Goal: Task Accomplishment & Management: Complete application form

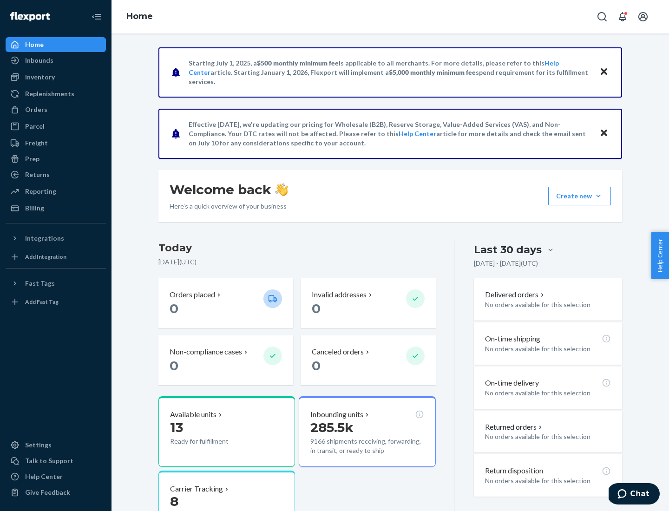
click at [599, 196] on button "Create new Create new inbound Create new order Create new product" at bounding box center [579, 196] width 63 height 19
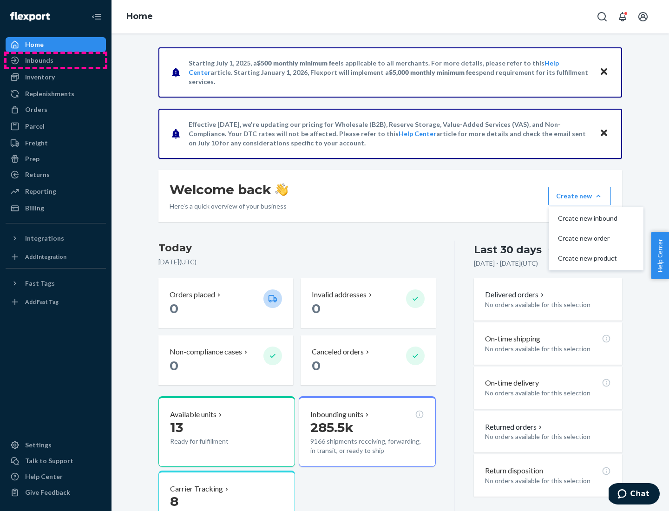
click at [56, 60] on div "Inbounds" at bounding box center [56, 60] width 99 height 13
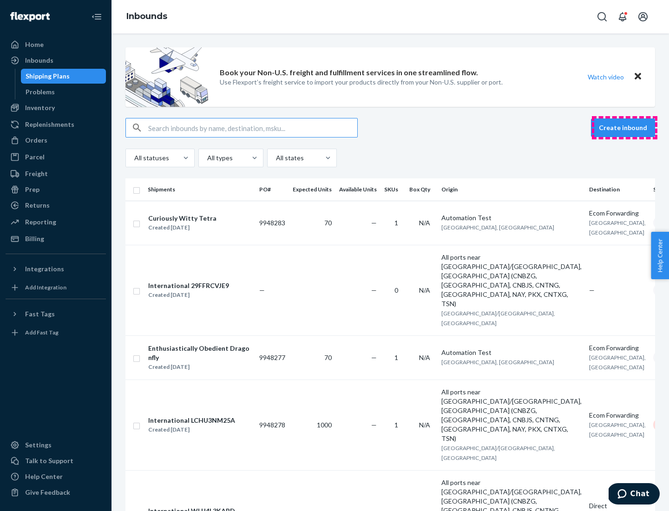
click at [625, 128] on button "Create inbound" at bounding box center [623, 127] width 64 height 19
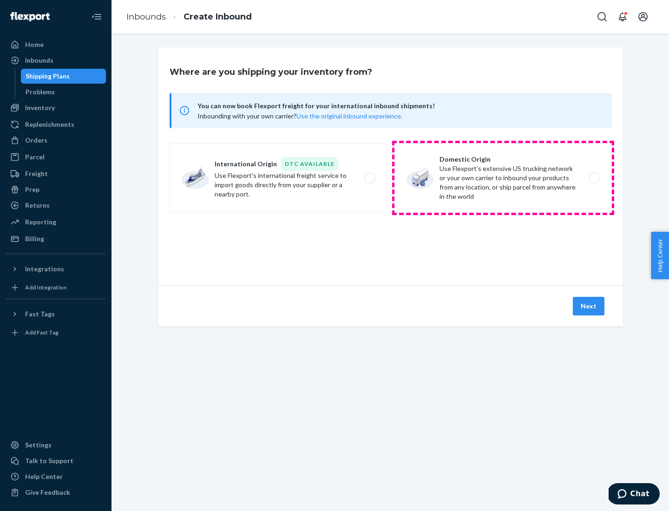
click at [503, 178] on label "Domestic Origin Use Flexport’s extensive US trucking network or your own carrie…" at bounding box center [503, 178] width 217 height 70
click at [594, 178] on input "Domestic Origin Use Flexport’s extensive US trucking network or your own carrie…" at bounding box center [597, 178] width 6 height 6
radio input "true"
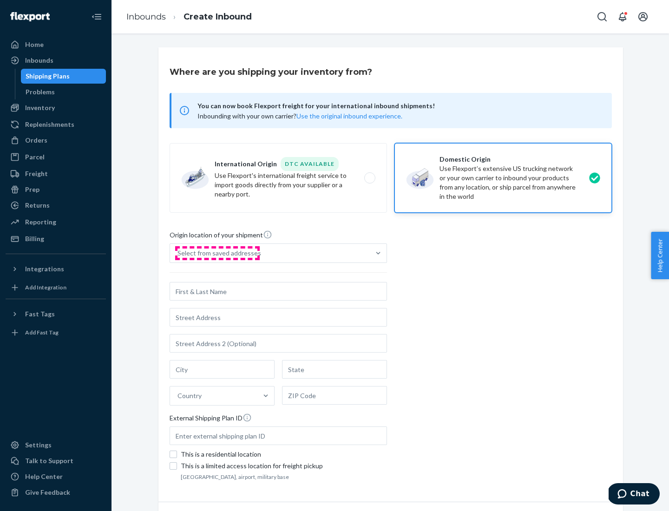
click at [217, 253] on div "Select from saved addresses" at bounding box center [220, 253] width 84 height 9
click at [178, 253] on input "Select from saved addresses" at bounding box center [178, 253] width 1 height 9
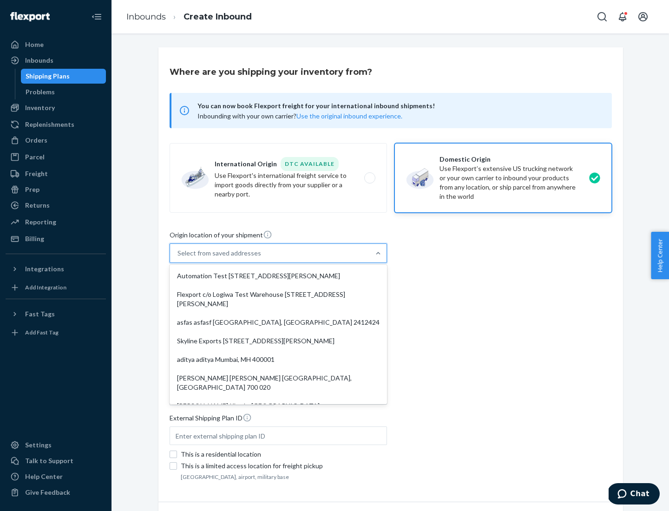
scroll to position [4, 0]
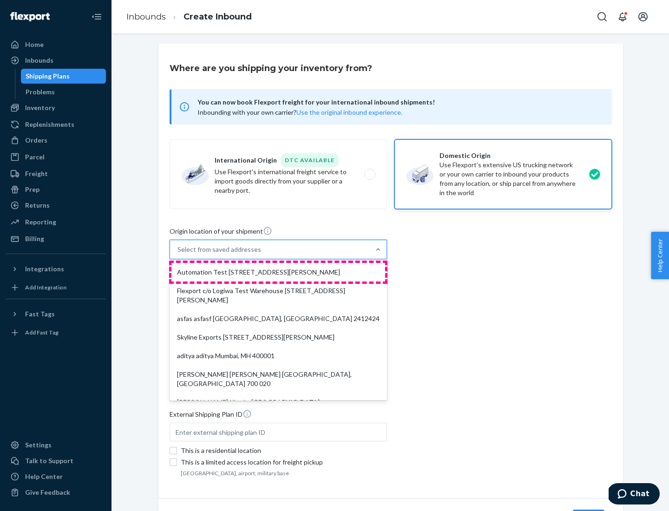
click at [278, 272] on div "Automation Test [STREET_ADDRESS][PERSON_NAME]" at bounding box center [278, 272] width 214 height 19
click at [178, 254] on input "option Automation Test [STREET_ADDRESS][PERSON_NAME]. 9 results available. Use …" at bounding box center [178, 249] width 1 height 9
type input "Automation Test"
type input "9th Floor"
type input "[GEOGRAPHIC_DATA]"
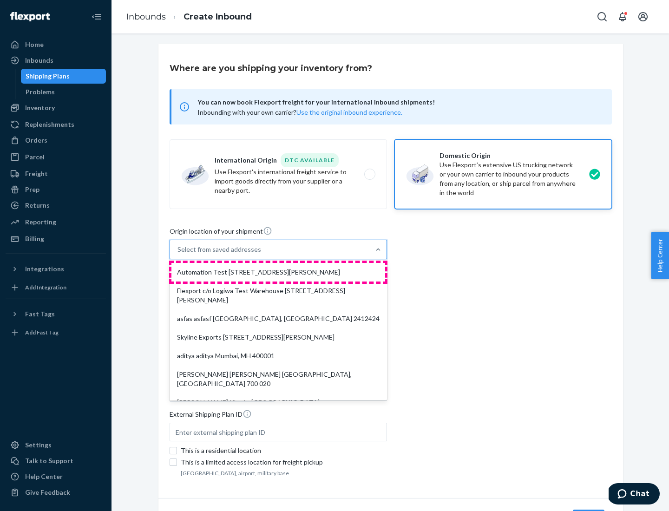
type input "CA"
type input "94104"
type input "[STREET_ADDRESS][PERSON_NAME]"
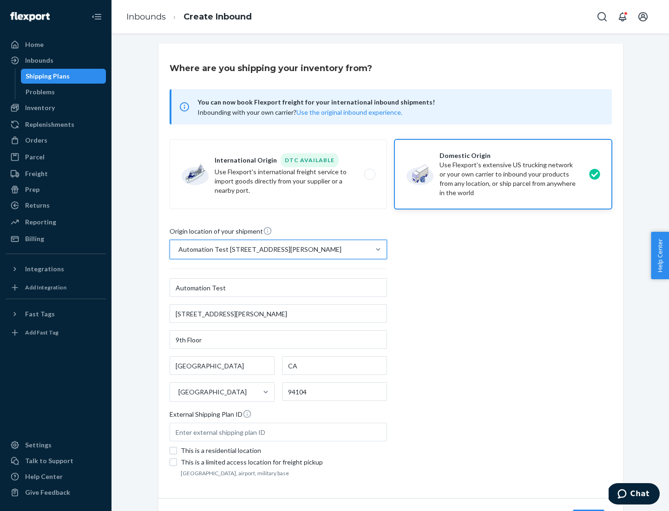
scroll to position [54, 0]
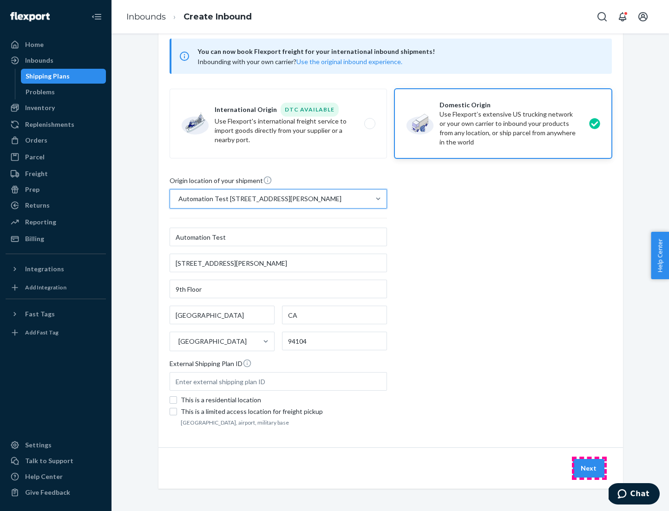
click at [589, 468] on button "Next" at bounding box center [589, 468] width 32 height 19
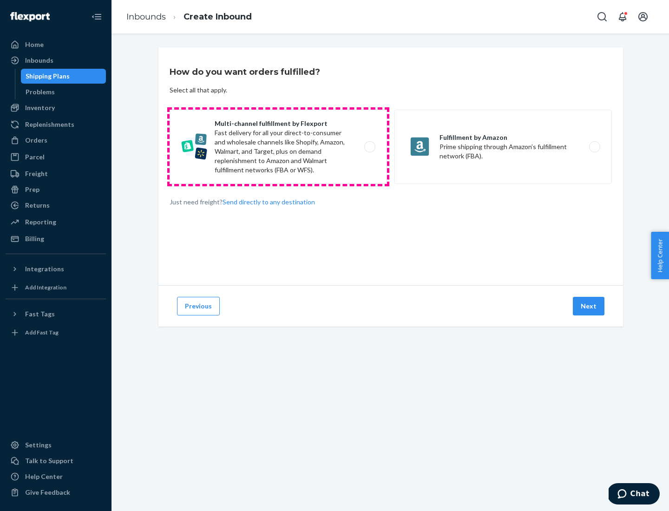
click at [278, 147] on label "Multi-channel fulfillment by Flexport Fast delivery for all your direct-to-cons…" at bounding box center [278, 147] width 217 height 74
click at [369, 147] on input "Multi-channel fulfillment by Flexport Fast delivery for all your direct-to-cons…" at bounding box center [372, 147] width 6 height 6
radio input "true"
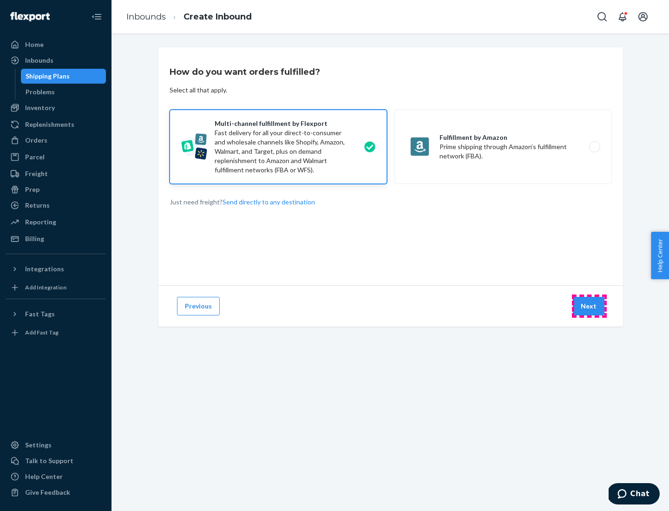
click at [589, 306] on button "Next" at bounding box center [589, 306] width 32 height 19
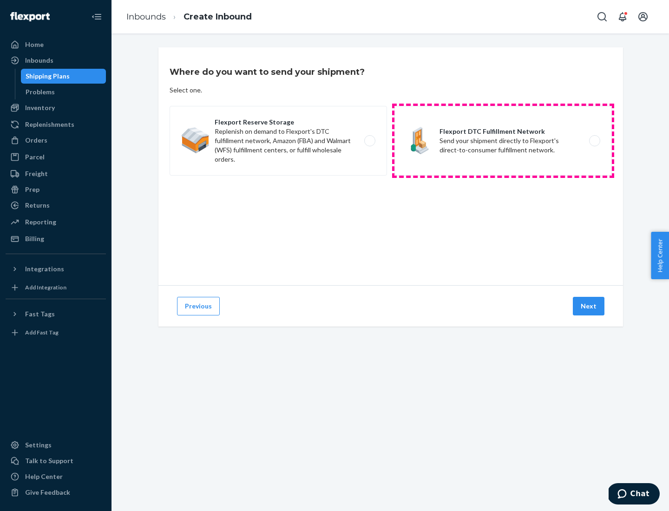
click at [503, 141] on label "Flexport DTC Fulfillment Network Send your shipment directly to Flexport's dire…" at bounding box center [503, 141] width 217 height 70
click at [594, 141] on input "Flexport DTC Fulfillment Network Send your shipment directly to Flexport's dire…" at bounding box center [597, 141] width 6 height 6
radio input "true"
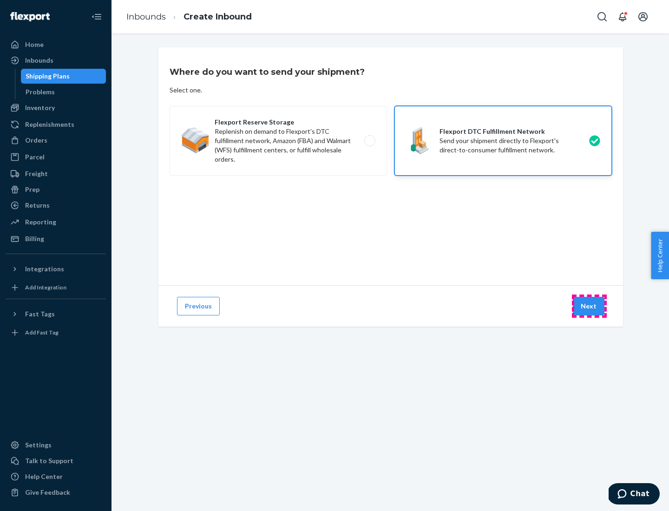
click at [589, 306] on button "Next" at bounding box center [589, 306] width 32 height 19
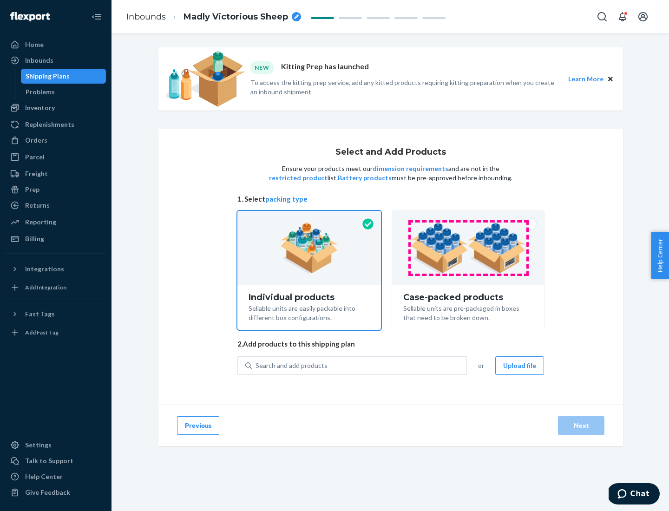
click at [468, 248] on img at bounding box center [468, 248] width 116 height 51
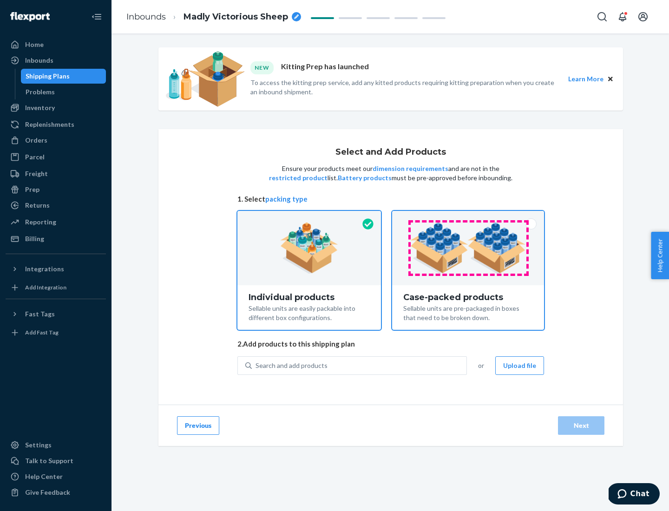
click at [468, 217] on input "Case-packed products Sellable units are pre-packaged in boxes that need to be b…" at bounding box center [468, 214] width 6 height 6
radio input "true"
radio input "false"
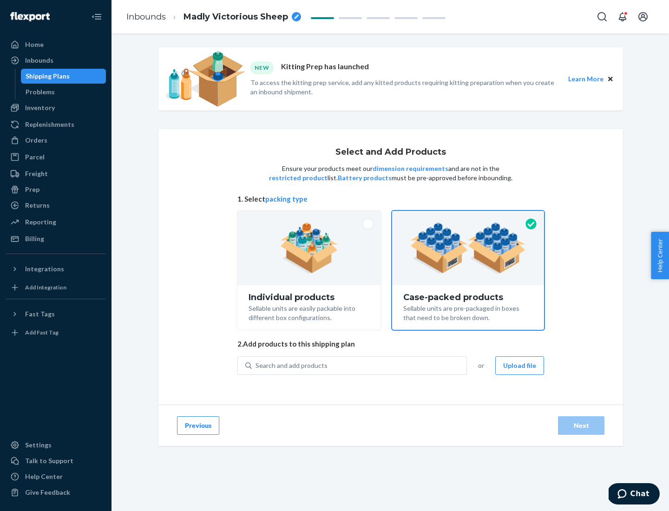
click at [360, 365] on div "Search and add products" at bounding box center [359, 365] width 215 height 17
click at [257, 365] on input "Search and add products" at bounding box center [256, 365] width 1 height 9
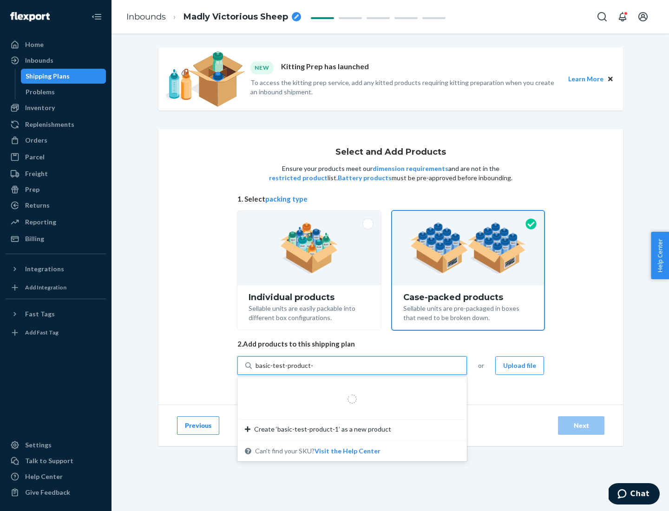
type input "basic-test-product-1"
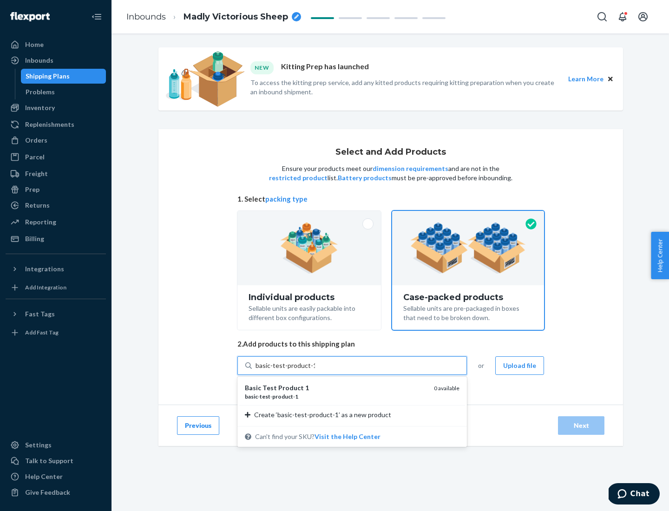
click at [336, 396] on div "basic - test - product - 1" at bounding box center [336, 397] width 182 height 8
click at [315, 370] on input "basic-test-product-1" at bounding box center [285, 365] width 59 height 9
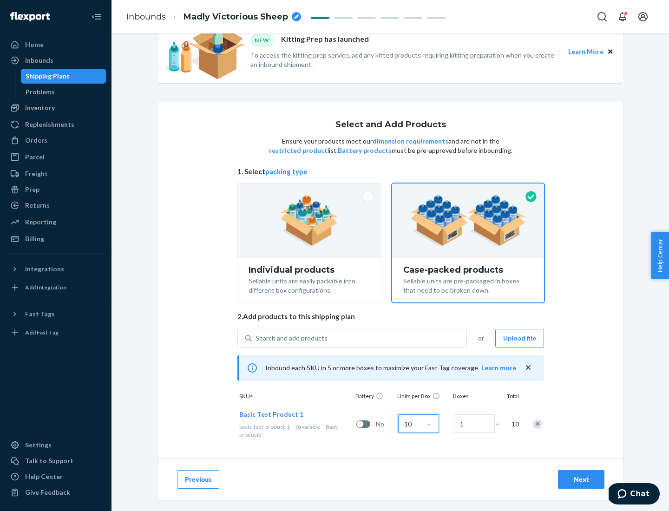
scroll to position [33, 0]
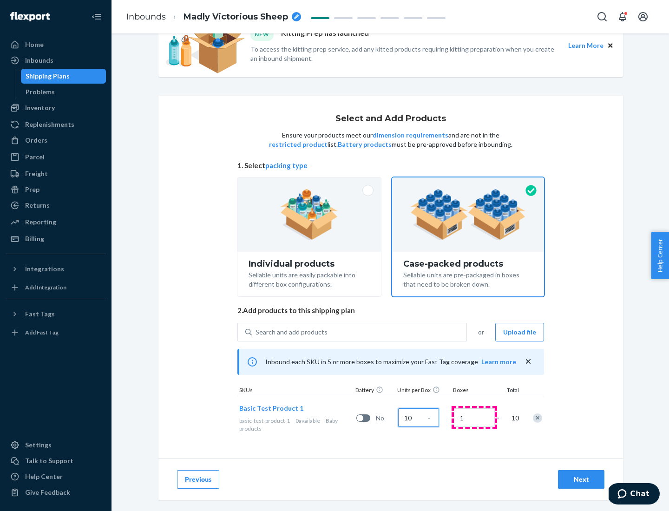
type input "10"
type input "7"
click at [581, 480] on div "Next" at bounding box center [581, 479] width 31 height 9
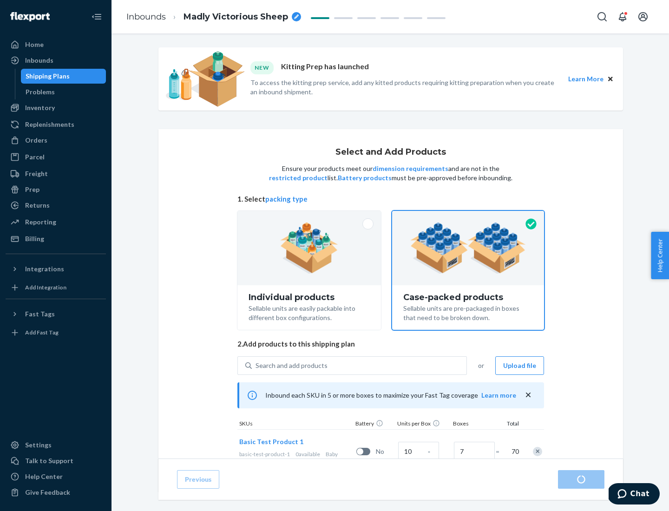
radio input "true"
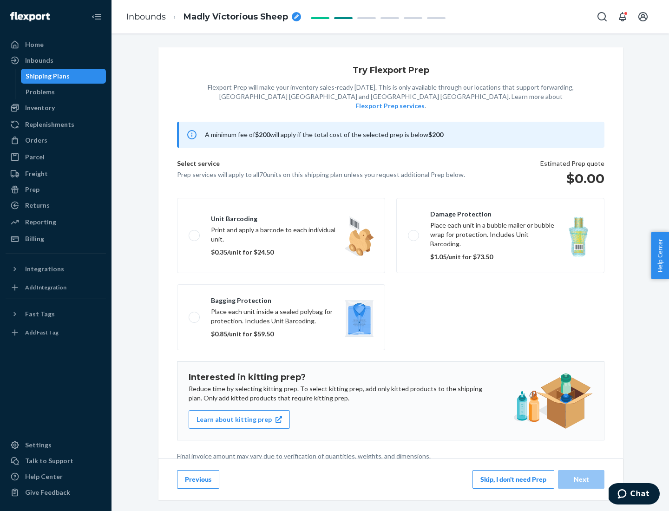
scroll to position [2, 0]
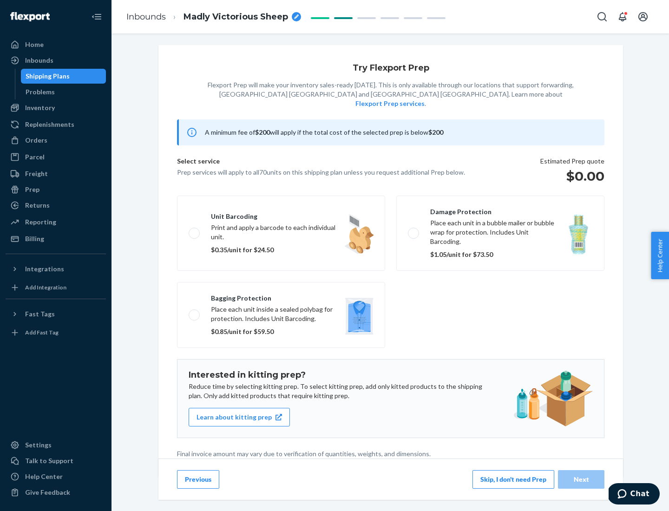
click at [281, 296] on label "Bagging protection Place each unit inside a sealed polybag for protection. Incl…" at bounding box center [281, 315] width 208 height 66
click at [195, 312] on input "Bagging protection Place each unit inside a sealed polybag for protection. Incl…" at bounding box center [192, 315] width 6 height 6
checkbox input "true"
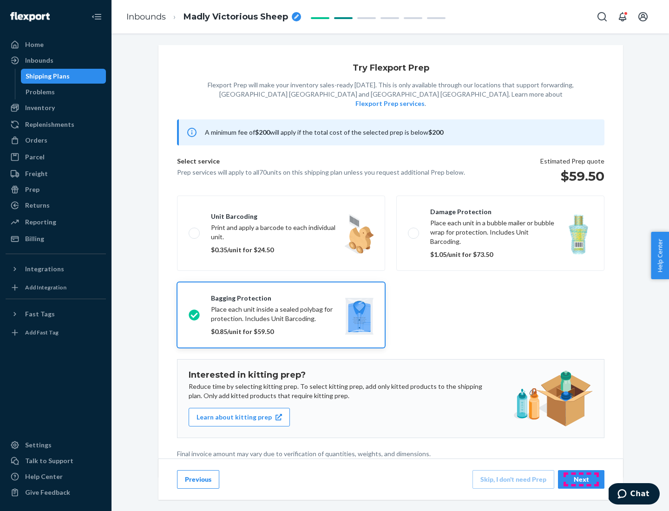
click at [581, 479] on div "Next" at bounding box center [581, 479] width 31 height 9
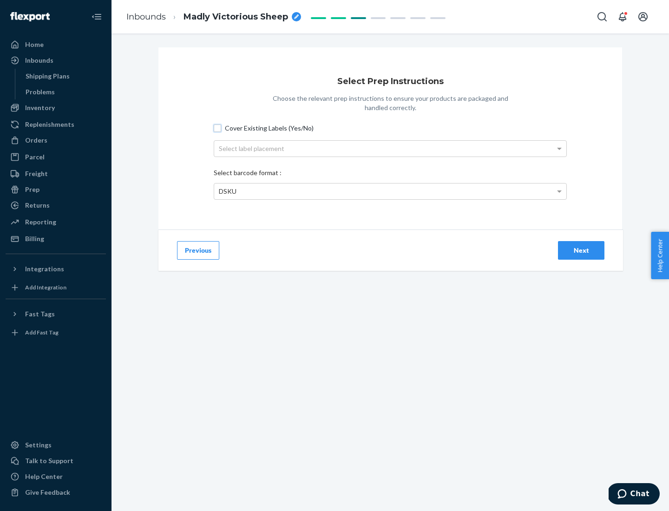
click at [217, 128] on input "Cover Existing Labels (Yes/No)" at bounding box center [217, 128] width 7 height 7
checkbox input "true"
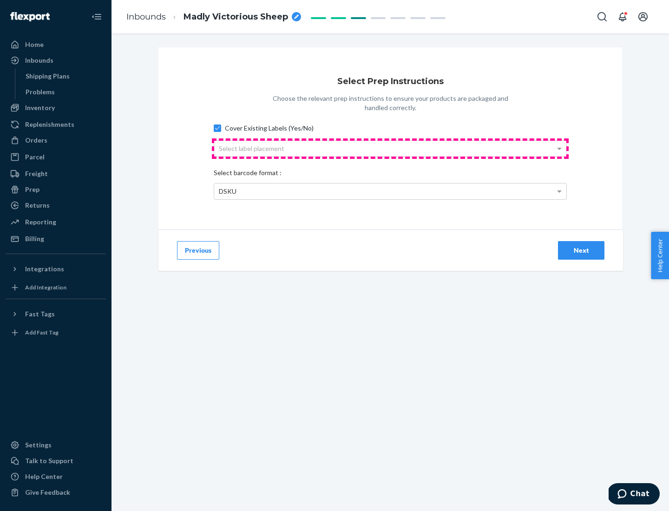
click at [390, 148] on div "Select label placement" at bounding box center [390, 149] width 352 height 16
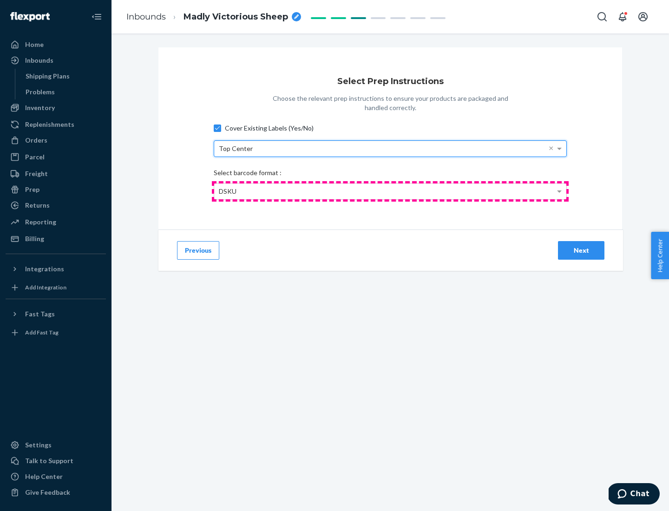
click at [390, 191] on div "DSKU" at bounding box center [390, 192] width 352 height 16
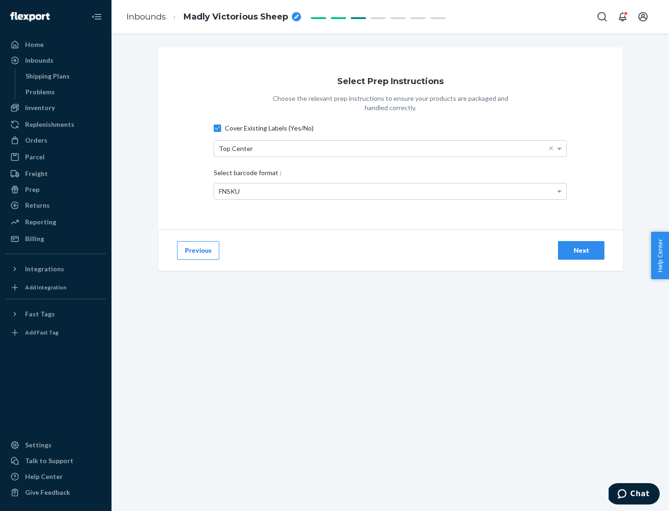
click at [581, 250] on div "Next" at bounding box center [581, 250] width 31 height 9
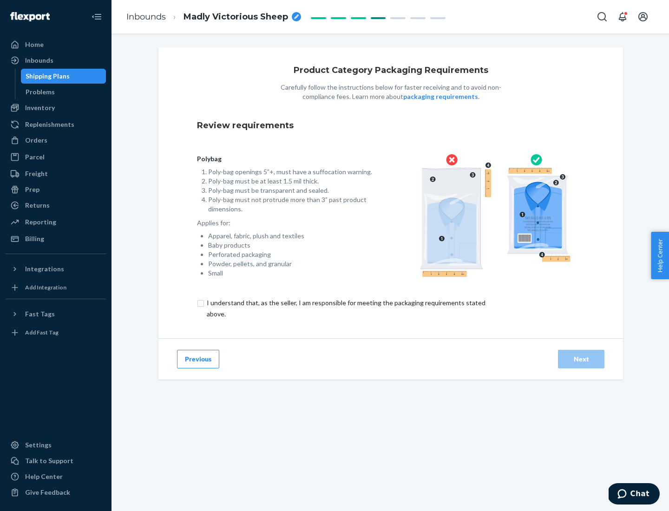
click at [345, 308] on input "checkbox" at bounding box center [351, 308] width 309 height 22
checkbox input "true"
click at [581, 359] on div "Next" at bounding box center [581, 359] width 31 height 9
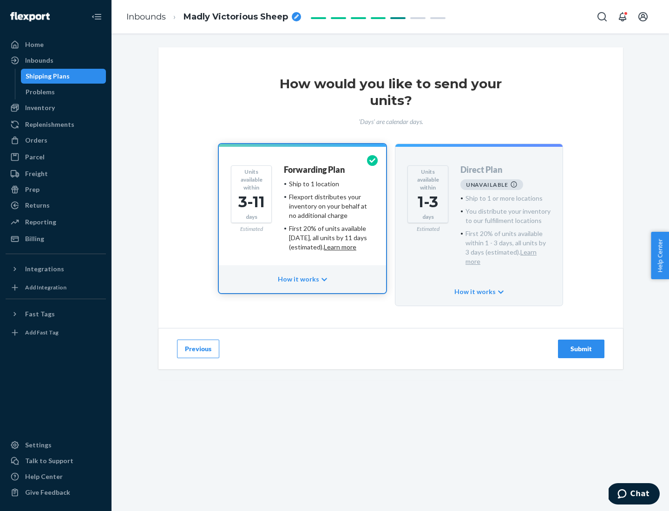
click at [315, 170] on h4 "Forwarding Plan" at bounding box center [314, 169] width 61 height 9
click at [581, 344] on div "Submit" at bounding box center [581, 348] width 31 height 9
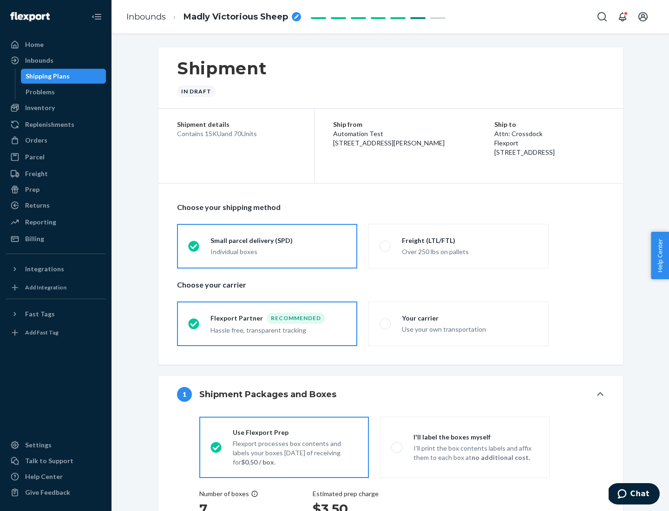
radio input "true"
radio input "false"
radio input "true"
radio input "false"
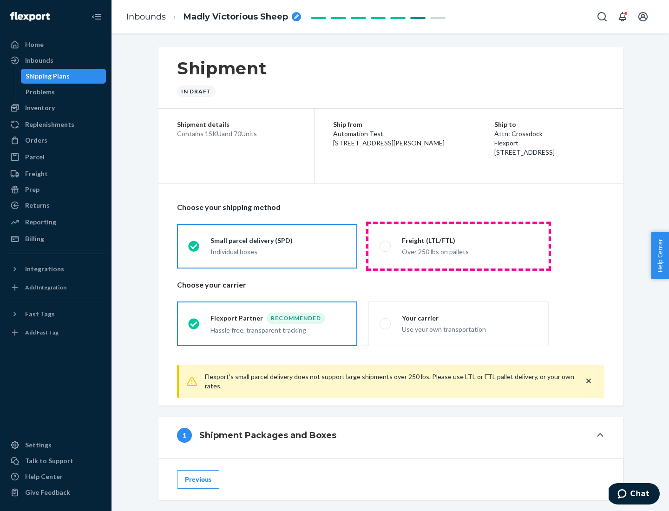
click at [459, 246] on div "Over 250 lbs on pallets" at bounding box center [470, 250] width 136 height 11
click at [386, 246] on input "Freight (LTL/FTL) Over 250 lbs on pallets" at bounding box center [383, 246] width 6 height 6
radio input "true"
radio input "false"
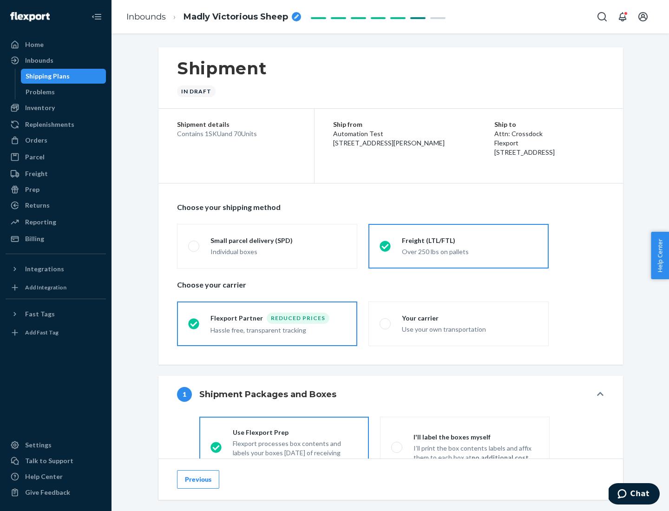
scroll to position [52, 0]
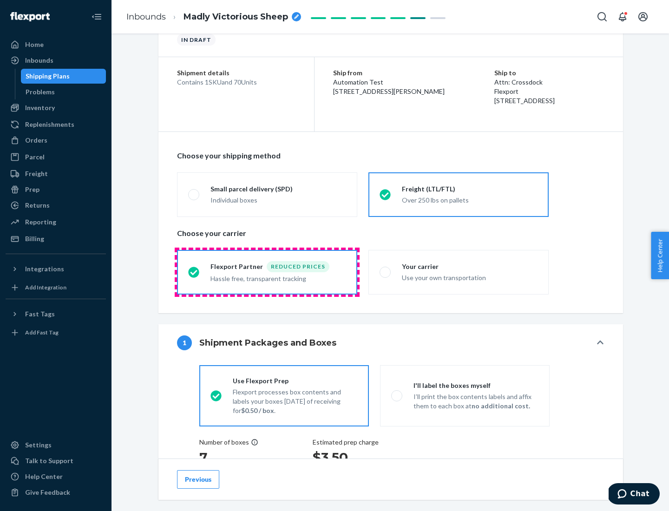
click at [267, 272] on div "Hassle free, transparent tracking" at bounding box center [279, 277] width 136 height 11
click at [194, 272] on input "Flexport Partner Reduced prices Hassle free, transparent tracking" at bounding box center [191, 272] width 6 height 6
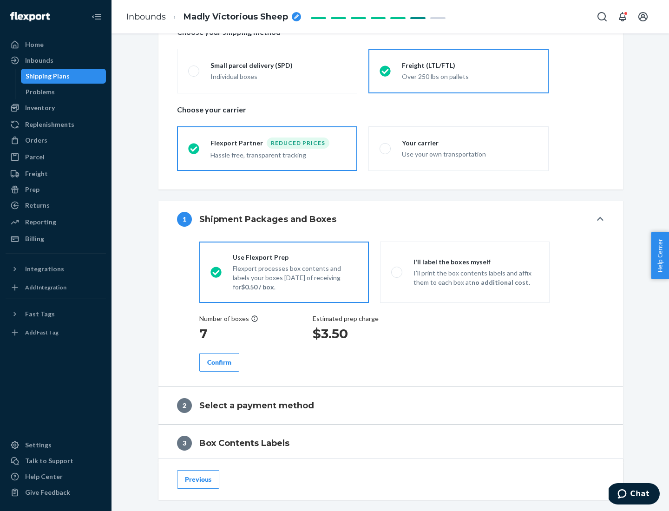
click at [465, 272] on p "I’ll print the box contents labels and affix them to each box at no additional …" at bounding box center [476, 278] width 125 height 19
click at [397, 272] on input "I'll label the boxes myself I’ll print the box contents labels and affix them t…" at bounding box center [394, 272] width 6 height 6
radio input "true"
radio input "false"
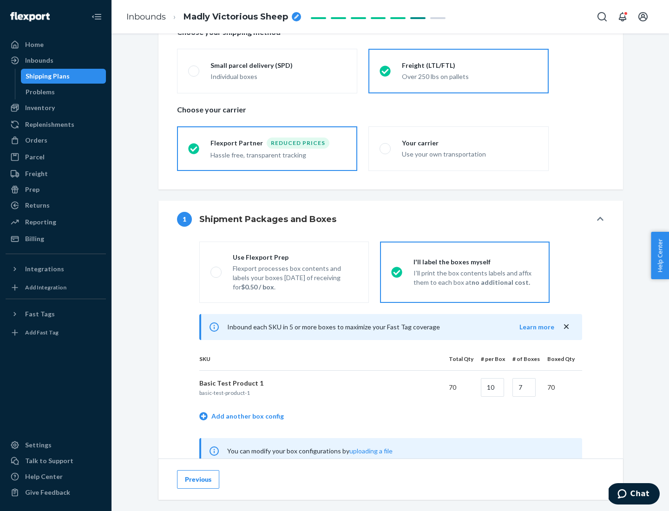
scroll to position [290, 0]
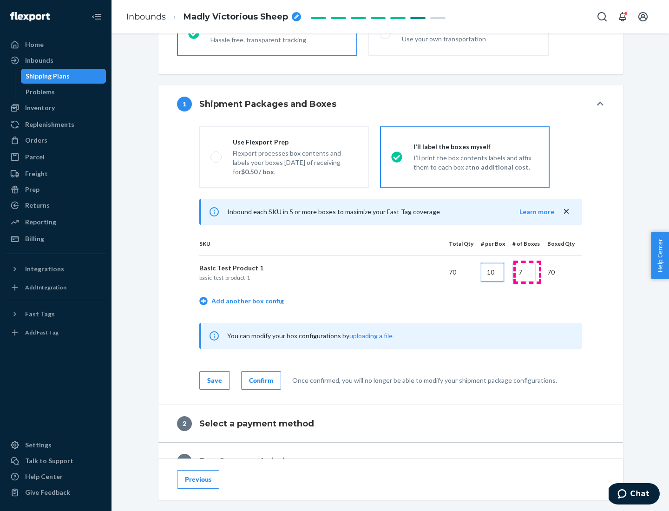
type input "10"
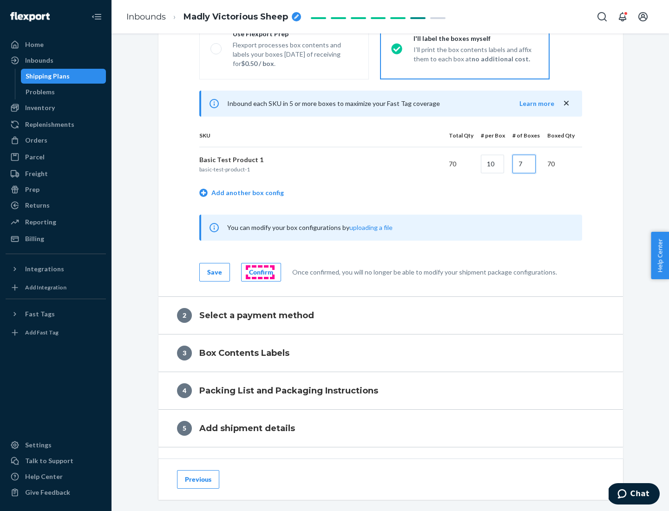
type input "7"
click at [260, 272] on div "Confirm" at bounding box center [261, 272] width 24 height 9
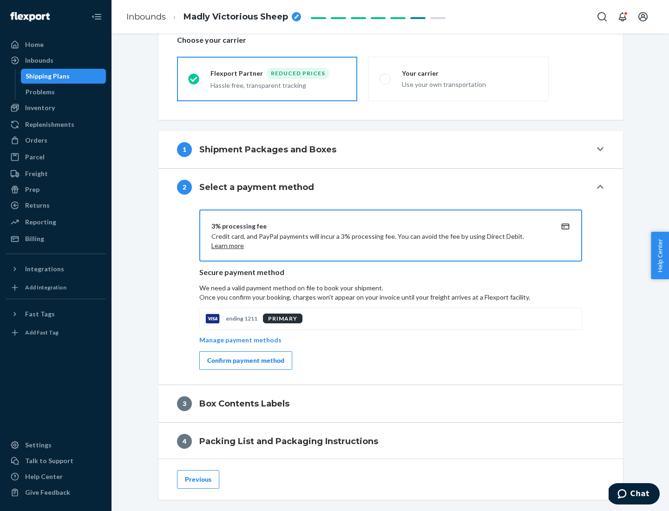
scroll to position [333, 0]
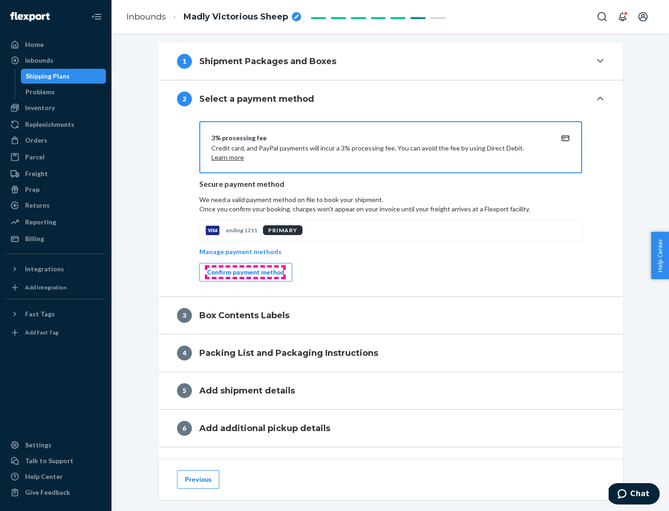
click at [245, 272] on div "Confirm payment method" at bounding box center [245, 272] width 77 height 9
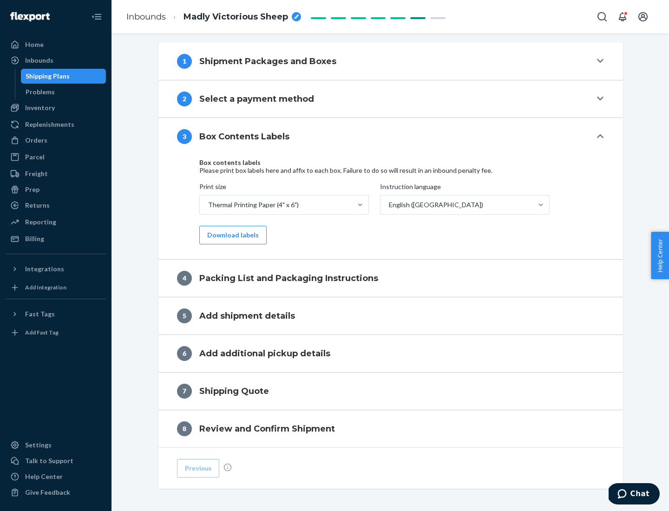
scroll to position [296, 0]
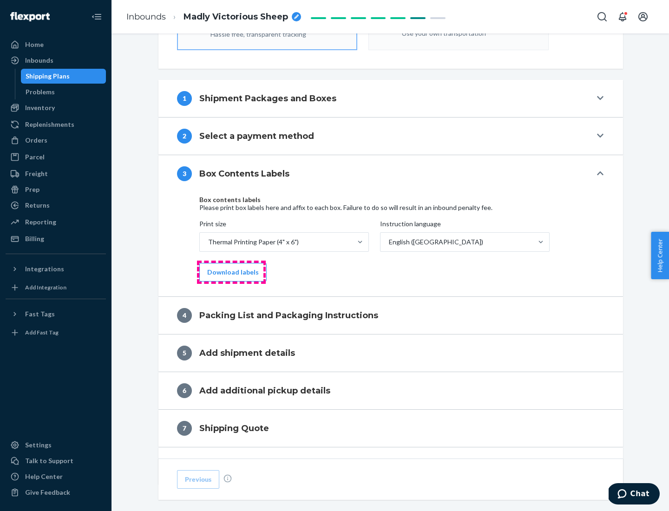
click at [231, 272] on button "Download labels" at bounding box center [232, 272] width 67 height 19
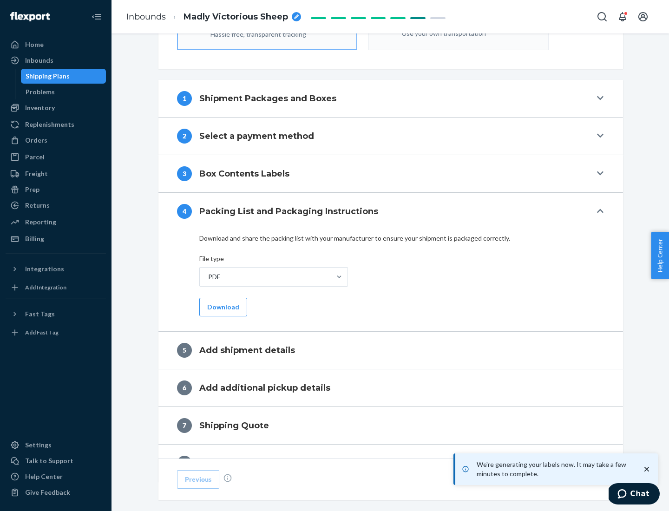
scroll to position [331, 0]
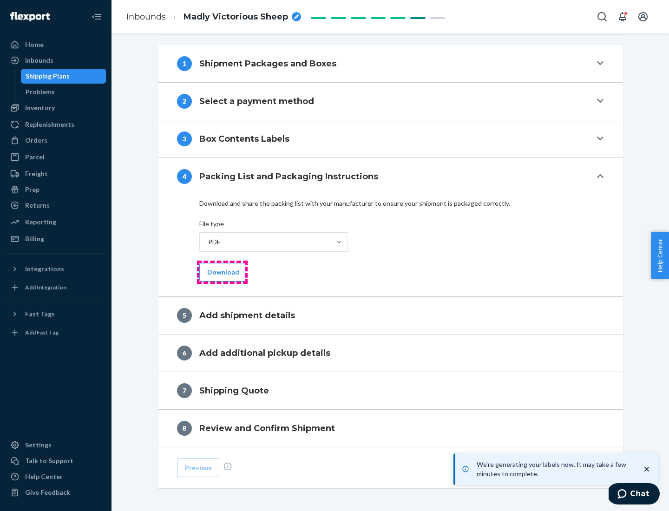
click at [222, 272] on button "Download" at bounding box center [223, 272] width 48 height 19
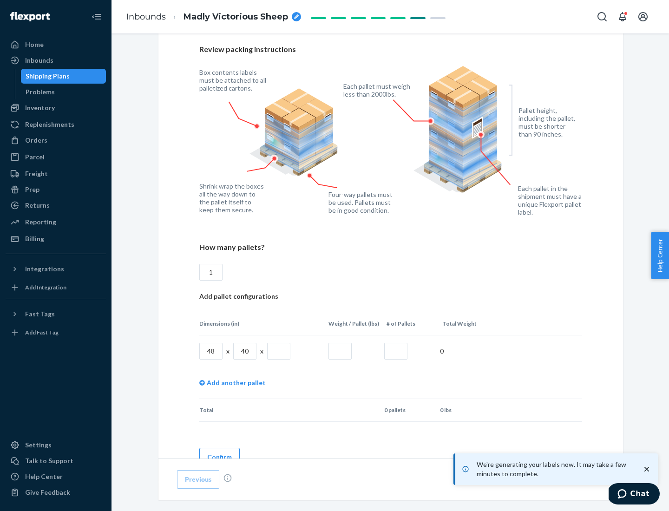
scroll to position [675, 0]
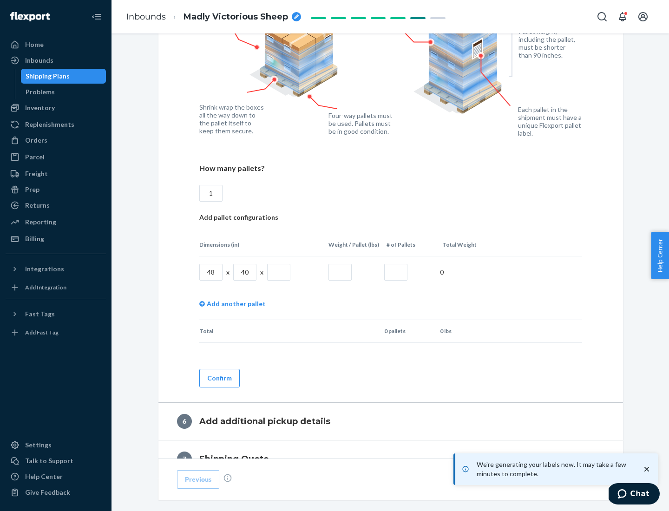
type input "1"
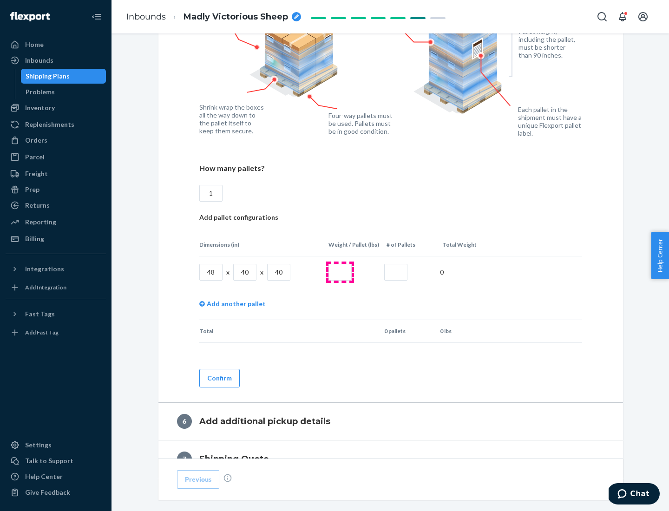
type input "40"
type input "200"
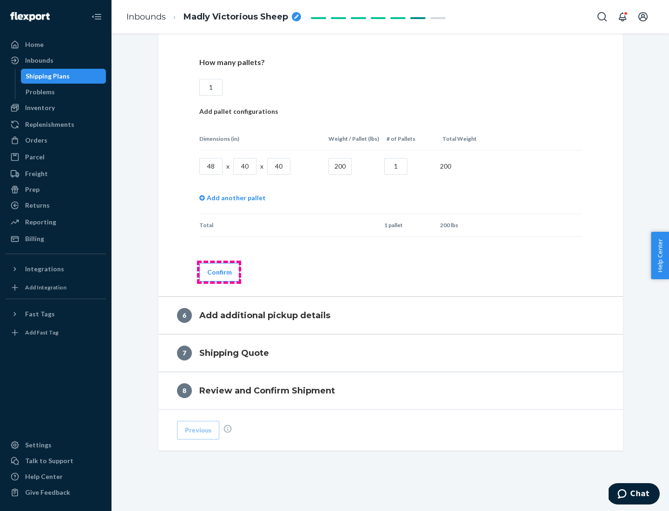
type input "1"
click at [219, 272] on button "Confirm" at bounding box center [219, 272] width 40 height 19
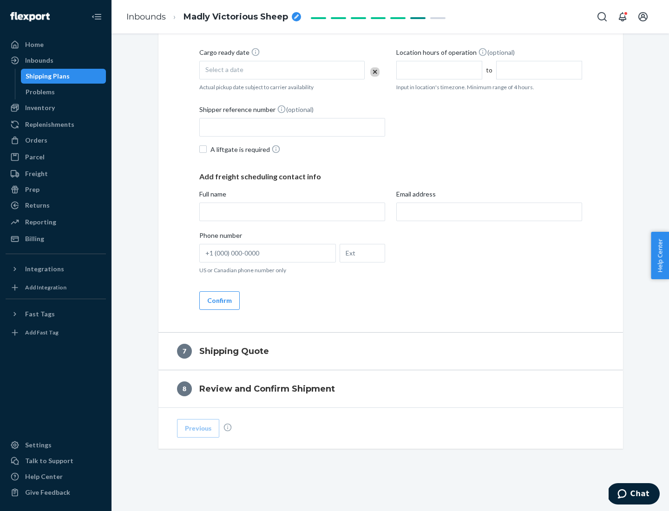
scroll to position [355, 0]
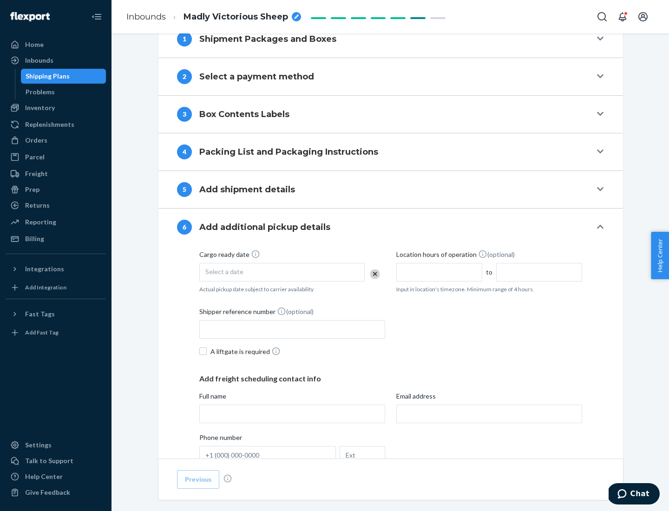
click at [282, 272] on div "Select a date" at bounding box center [281, 272] width 165 height 19
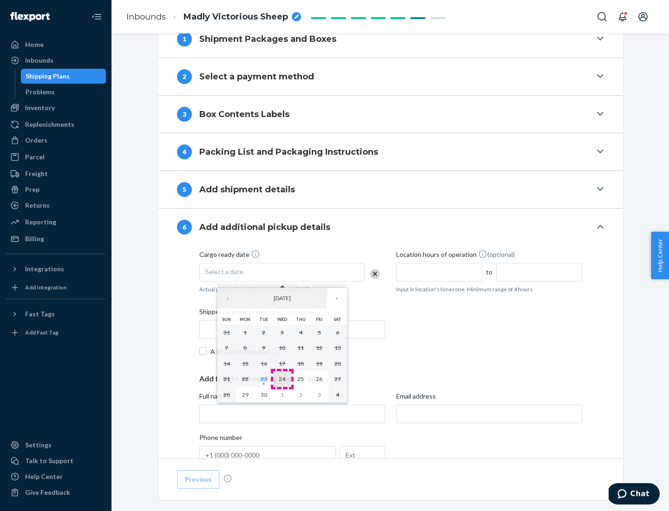
click at [282, 379] on abbr "24" at bounding box center [282, 378] width 7 height 7
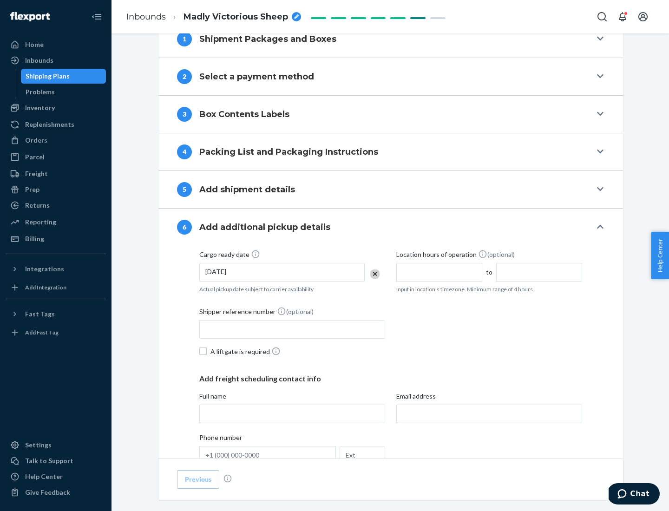
scroll to position [497, 0]
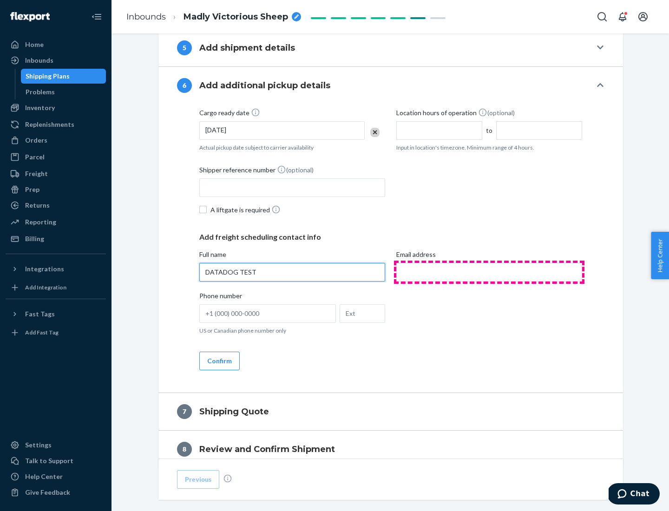
type input "DATADOG TEST"
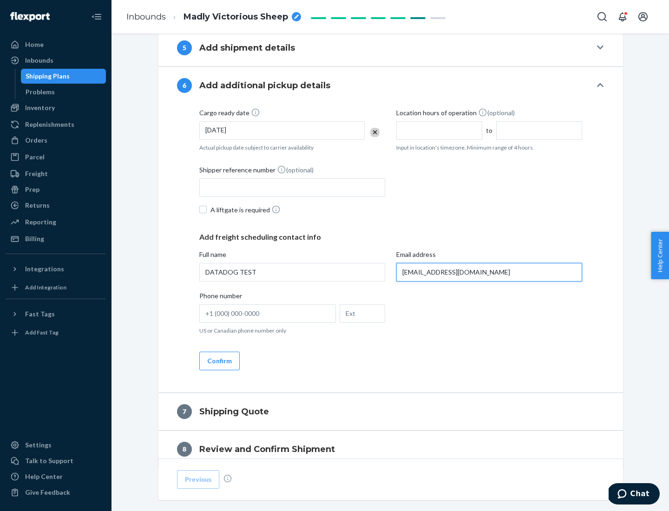
scroll to position [539, 0]
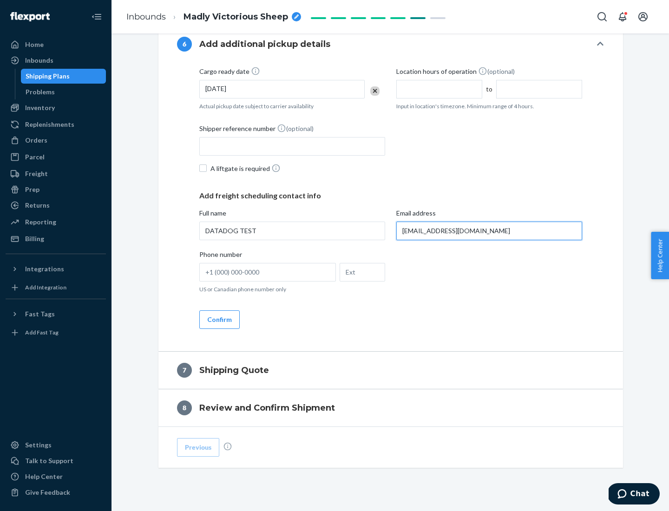
type input "[EMAIL_ADDRESS][DOMAIN_NAME]"
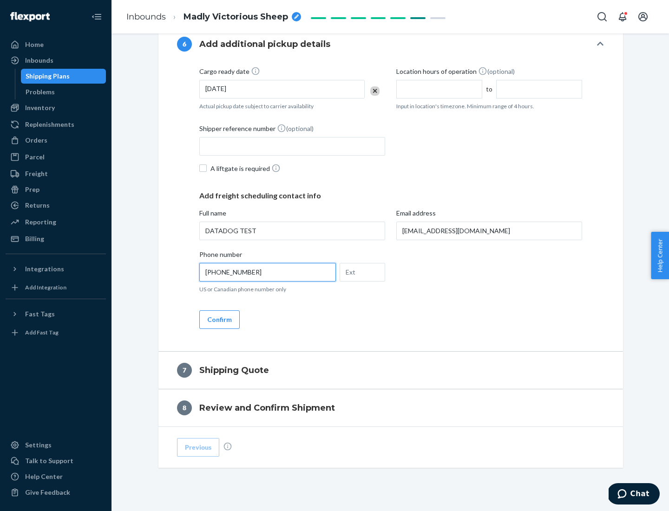
scroll to position [558, 0]
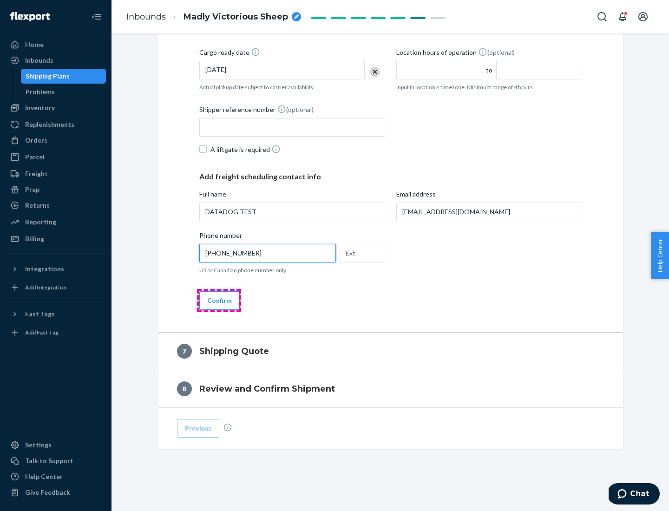
type input "[PHONE_NUMBER]"
click at [219, 300] on button "Confirm" at bounding box center [219, 300] width 40 height 19
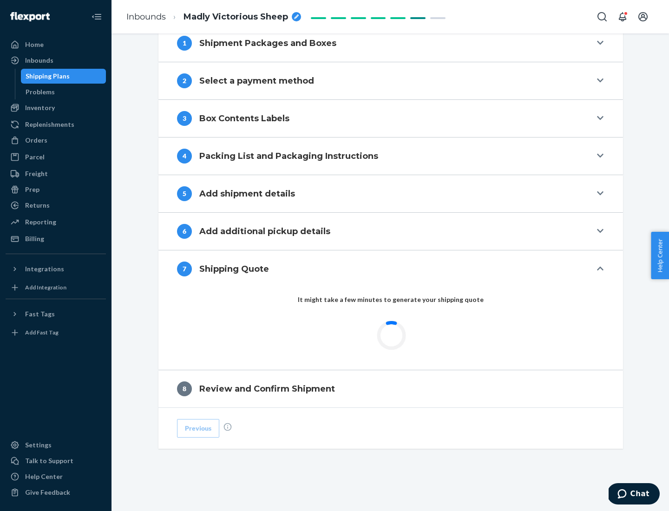
scroll to position [385, 0]
